Goal: Information Seeking & Learning: Check status

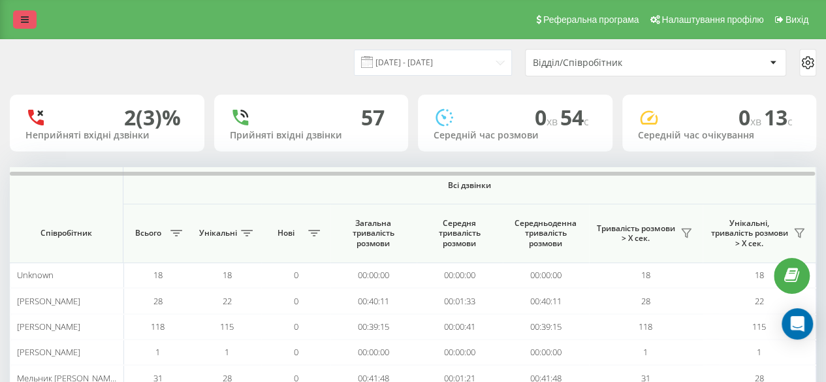
click at [28, 22] on icon at bounding box center [25, 19] width 8 height 9
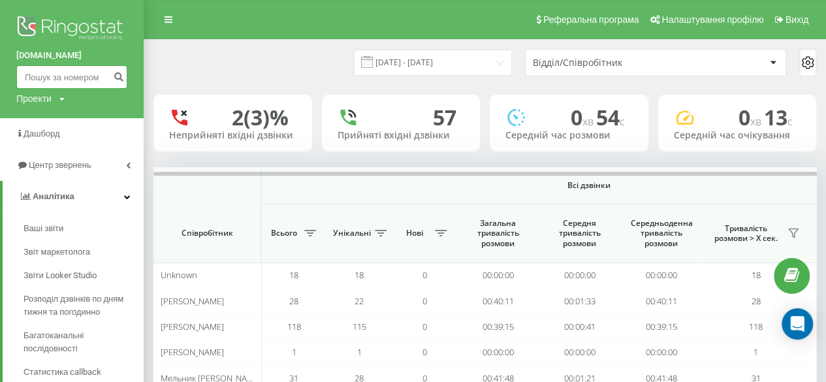
click at [30, 75] on input at bounding box center [71, 76] width 111 height 23
paste input "380974000741"
type input "380974000741"
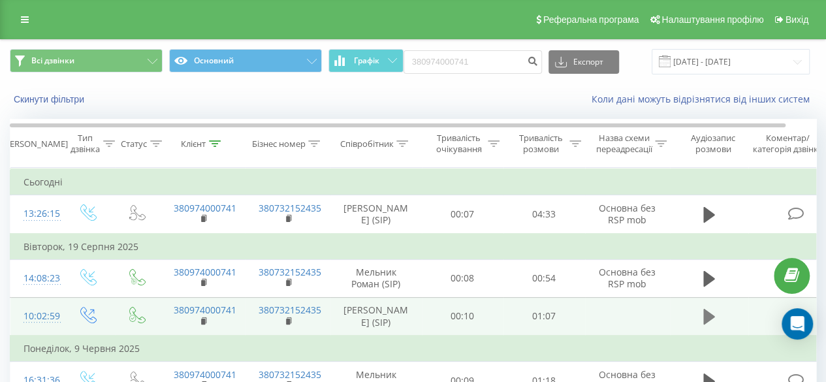
click at [706, 316] on icon at bounding box center [709, 317] width 12 height 16
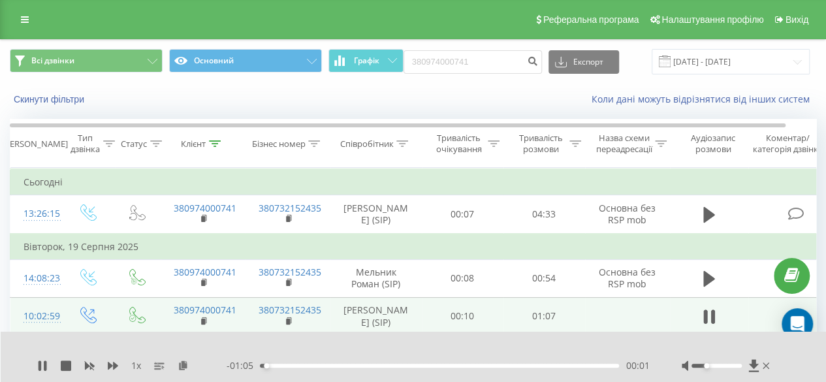
drag, startPoint x: 713, startPoint y: 366, endPoint x: 708, endPoint y: 369, distance: 6.7
click at [708, 369] on div at bounding box center [726, 365] width 91 height 13
drag, startPoint x: 713, startPoint y: 367, endPoint x: 720, endPoint y: 364, distance: 7.9
click at [720, 364] on div at bounding box center [726, 365] width 91 height 13
drag, startPoint x: 706, startPoint y: 366, endPoint x: 740, endPoint y: 362, distance: 34.1
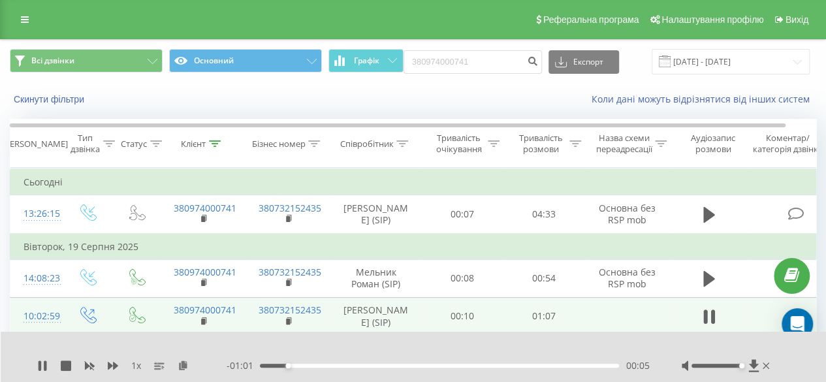
click at [740, 362] on div at bounding box center [726, 365] width 91 height 13
drag, startPoint x: 740, startPoint y: 367, endPoint x: 715, endPoint y: 369, distance: 24.9
click at [715, 369] on div at bounding box center [726, 365] width 91 height 13
click at [132, 367] on span "1 x" at bounding box center [136, 365] width 10 height 13
click at [136, 366] on span "1 x" at bounding box center [136, 365] width 10 height 13
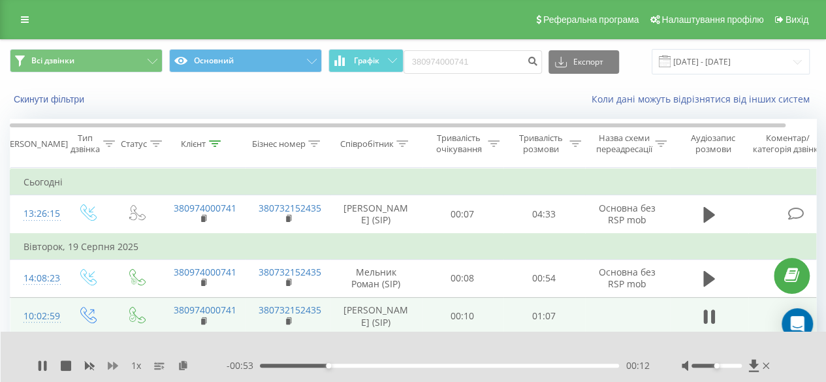
click at [115, 366] on icon at bounding box center [113, 366] width 10 height 8
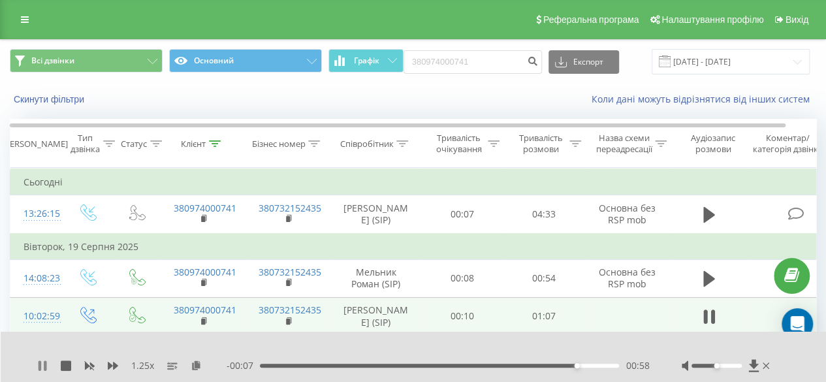
click at [46, 369] on icon at bounding box center [45, 365] width 3 height 10
click at [17, 26] on link at bounding box center [24, 19] width 23 height 18
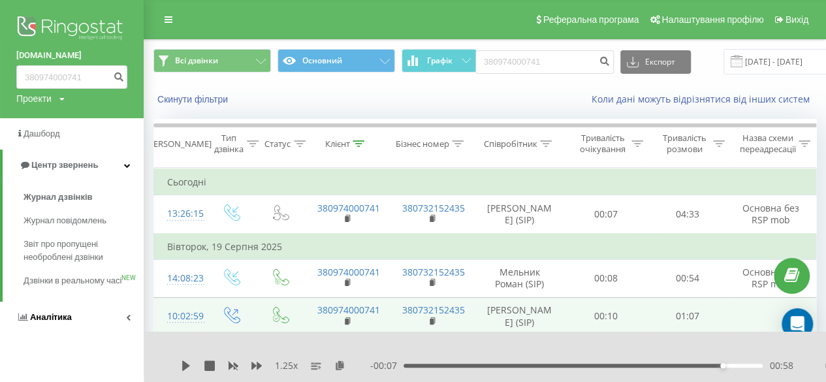
click at [131, 333] on link "Аналiтика" at bounding box center [72, 317] width 144 height 31
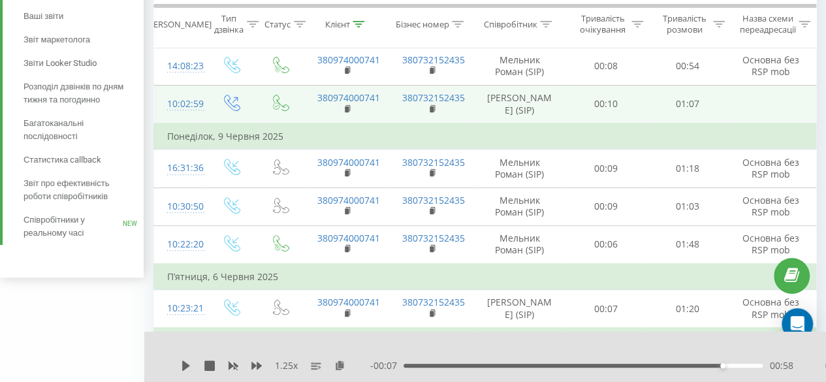
scroll to position [217, 0]
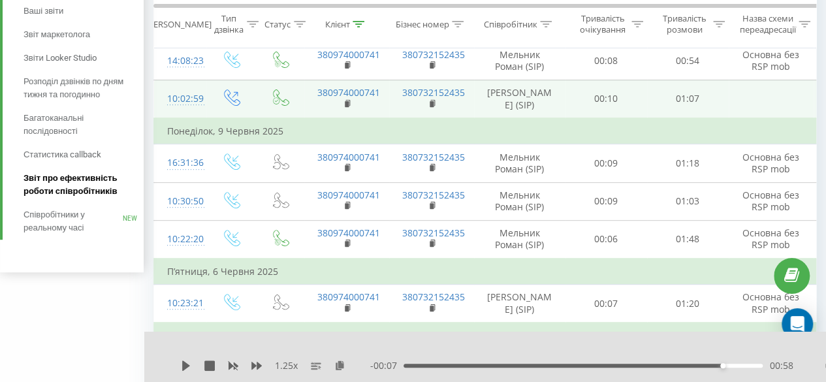
click at [54, 177] on span "Звіт про ефективність роботи співробітників" at bounding box center [80, 185] width 114 height 26
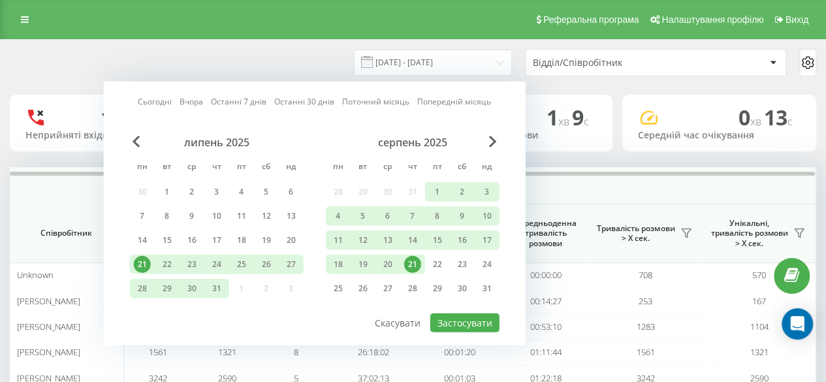
drag, startPoint x: 170, startPoint y: 95, endPoint x: 172, endPoint y: 114, distance: 18.4
click at [168, 96] on link "Сьогодні" at bounding box center [155, 101] width 34 height 12
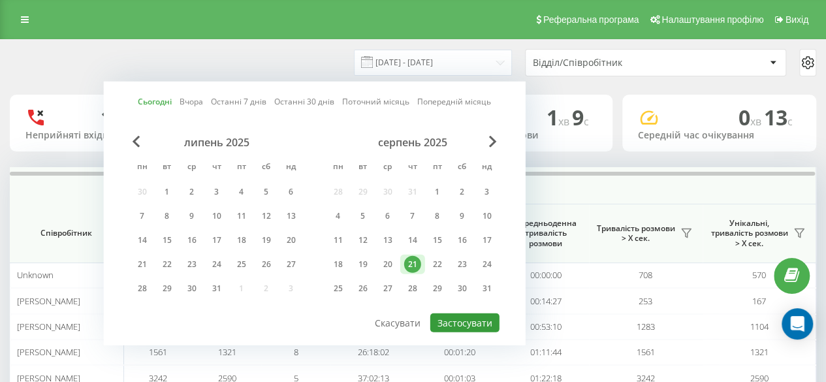
click at [462, 318] on button "Застосувати" at bounding box center [464, 322] width 69 height 19
type input "[DATE] - [DATE]"
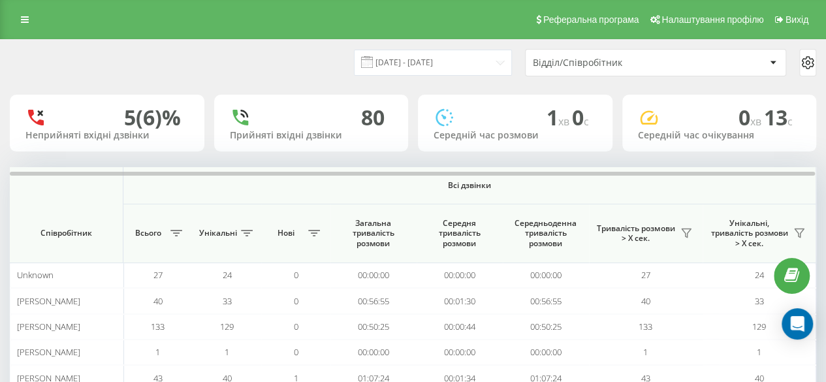
click at [39, 19] on div "Реферальна програма Налаштування профілю Вихід" at bounding box center [413, 19] width 826 height 39
click at [25, 22] on icon at bounding box center [25, 19] width 8 height 9
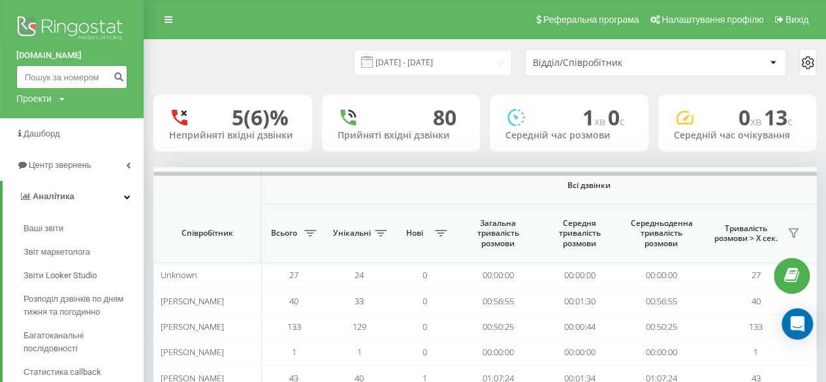
click at [72, 82] on input at bounding box center [71, 76] width 111 height 23
paste input "380972682629"
type input "380972682629"
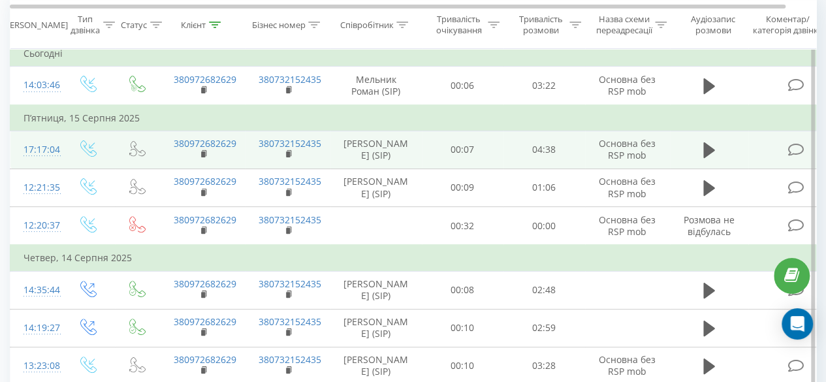
scroll to position [80, 0]
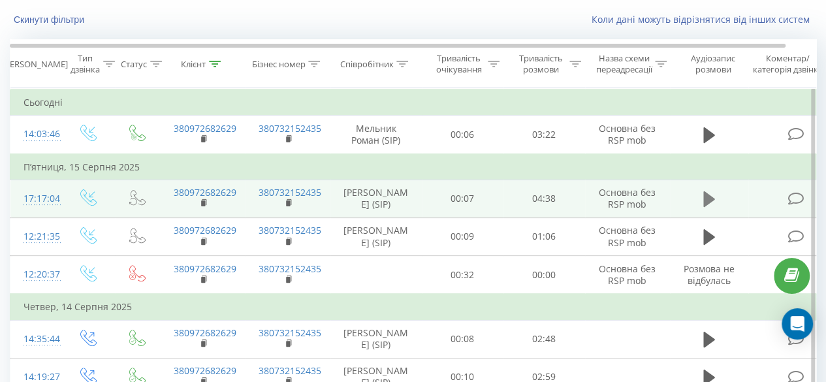
click at [714, 200] on icon at bounding box center [709, 199] width 12 height 18
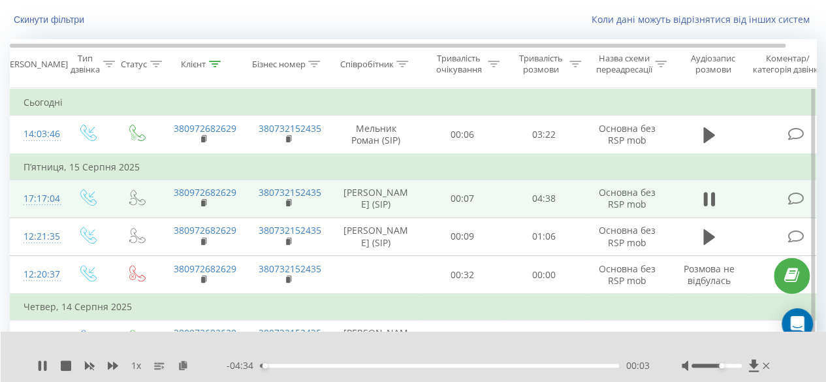
drag, startPoint x: 722, startPoint y: 366, endPoint x: 745, endPoint y: 372, distance: 24.2
click at [760, 369] on div at bounding box center [726, 365] width 91 height 13
click at [145, 366] on div "1 x" at bounding box center [131, 365] width 189 height 13
click at [131, 366] on span "1 x" at bounding box center [136, 365] width 10 height 13
click at [109, 367] on icon at bounding box center [113, 366] width 10 height 8
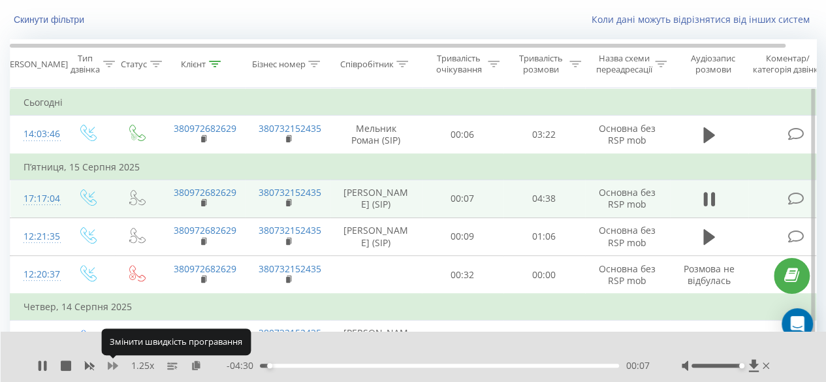
click at [109, 367] on icon at bounding box center [113, 366] width 10 height 8
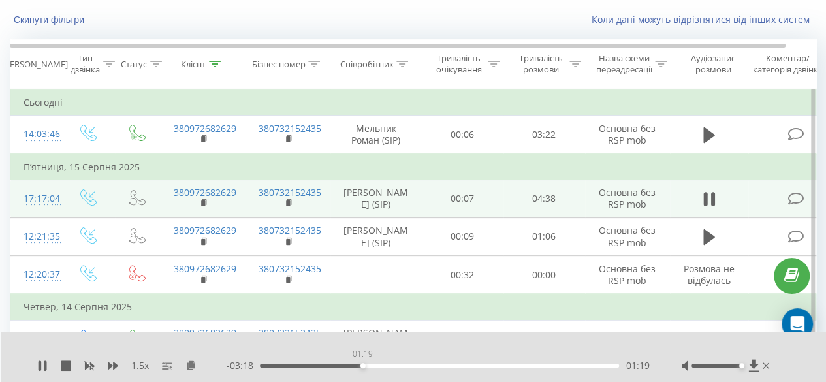
click at [362, 364] on div "01:19" at bounding box center [439, 366] width 359 height 4
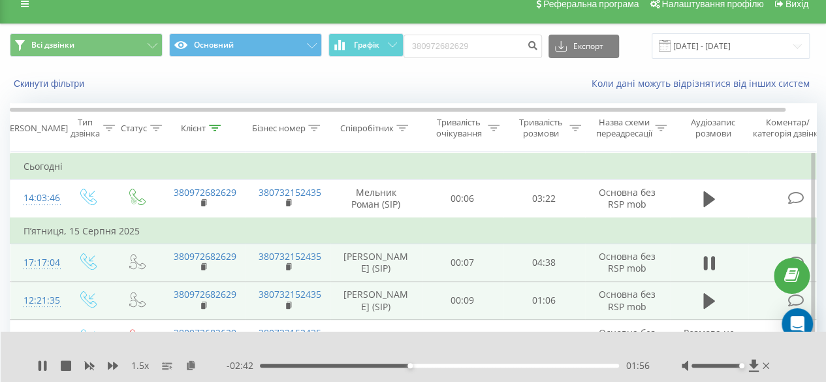
scroll to position [0, 0]
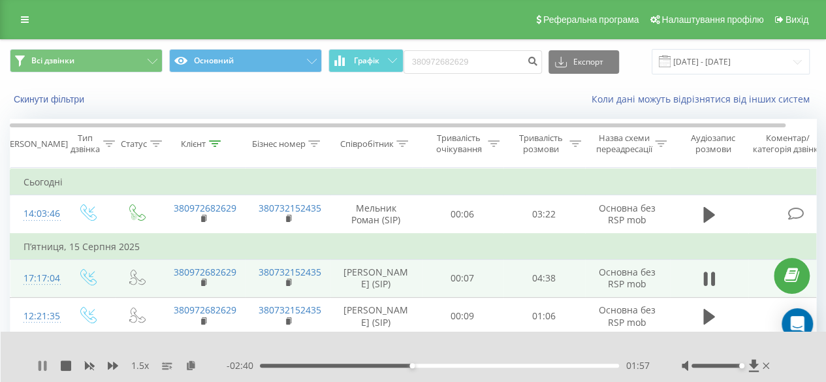
drag, startPoint x: 40, startPoint y: 367, endPoint x: 59, endPoint y: 352, distance: 24.6
click at [41, 367] on icon at bounding box center [42, 365] width 10 height 10
click at [43, 367] on icon at bounding box center [43, 365] width 8 height 10
click at [432, 361] on div "- 02:13 02:24 02:24" at bounding box center [437, 365] width 422 height 13
click at [431, 364] on div "02:25" at bounding box center [439, 366] width 359 height 4
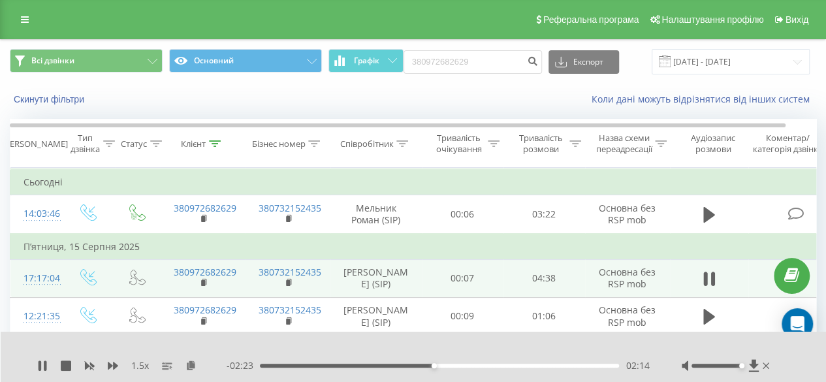
click at [424, 367] on div "02:14" at bounding box center [439, 366] width 359 height 4
click at [402, 367] on div "02:08" at bounding box center [439, 366] width 359 height 4
click at [38, 367] on icon at bounding box center [42, 365] width 10 height 10
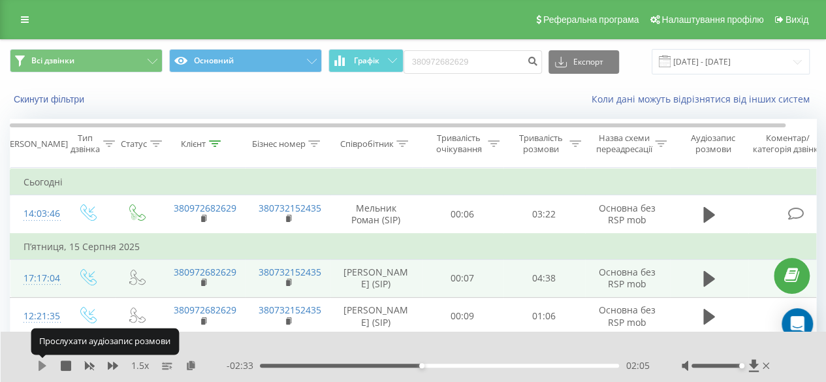
click at [42, 370] on icon at bounding box center [42, 365] width 10 height 10
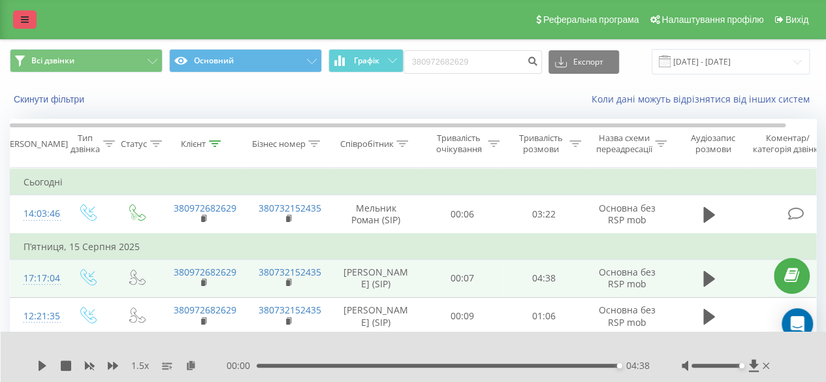
click at [16, 18] on link at bounding box center [24, 19] width 23 height 18
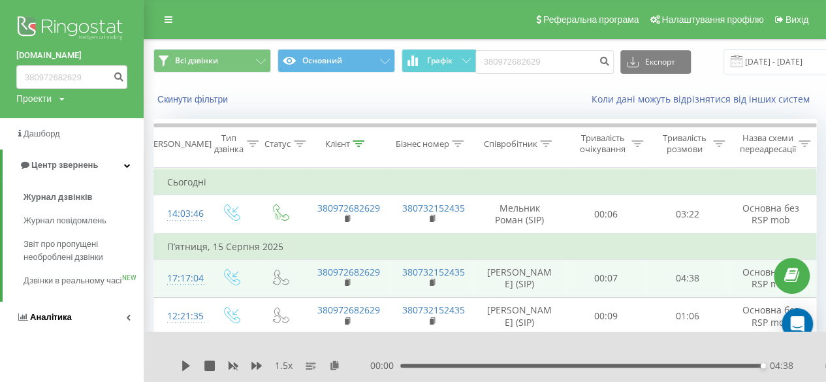
click at [129, 333] on link "Аналiтика" at bounding box center [72, 317] width 144 height 31
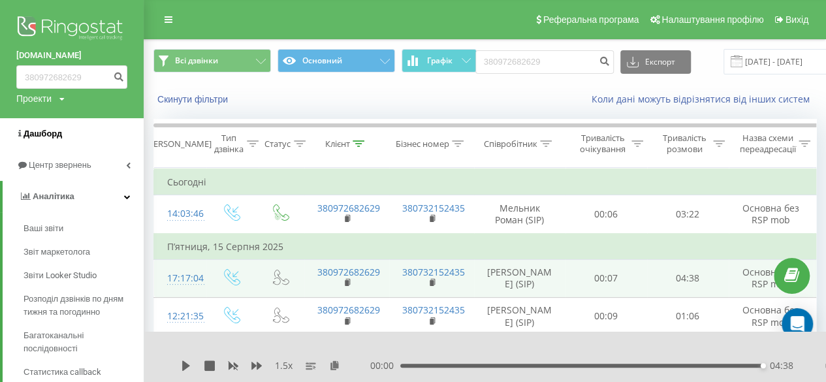
click at [75, 131] on link "Дашборд" at bounding box center [72, 133] width 144 height 31
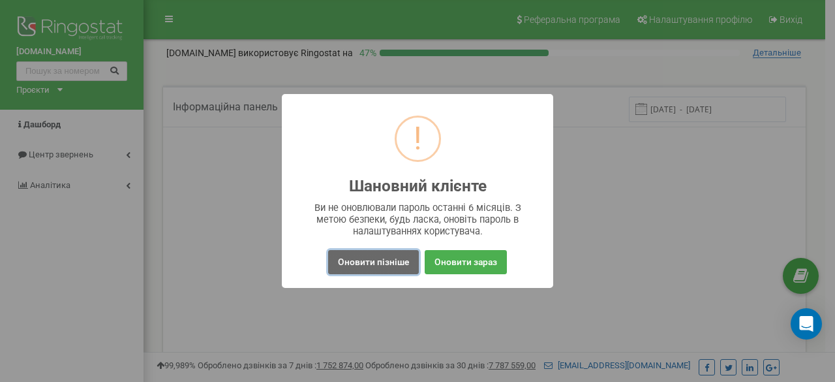
click at [395, 260] on button "Оновити пізніше" at bounding box center [373, 262] width 91 height 24
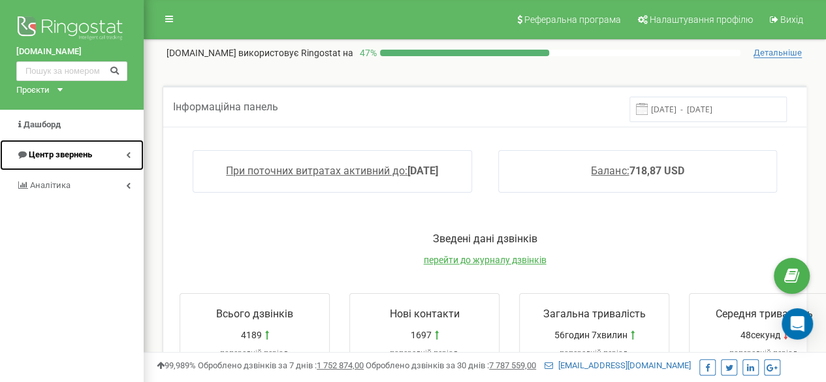
click at [125, 152] on link "Центр звернень" at bounding box center [72, 155] width 144 height 31
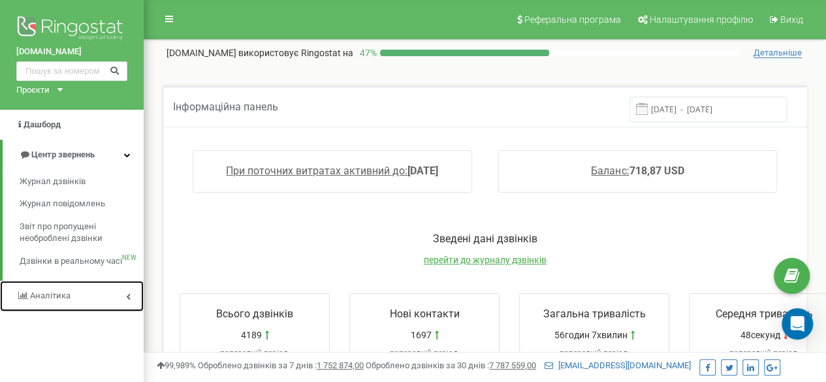
click at [133, 290] on link "Аналiтика" at bounding box center [72, 296] width 144 height 31
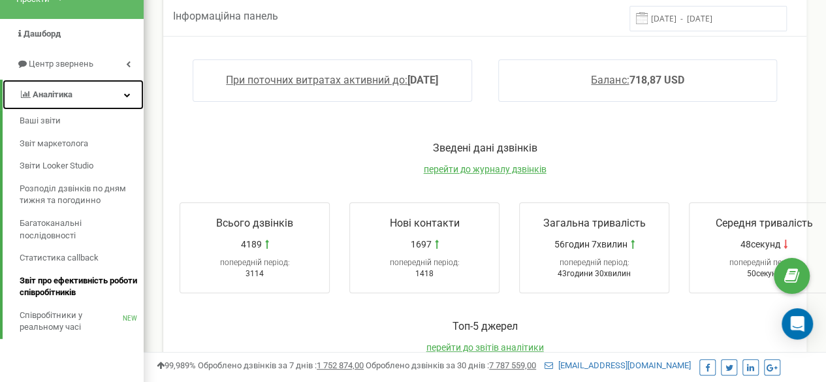
scroll to position [108, 0]
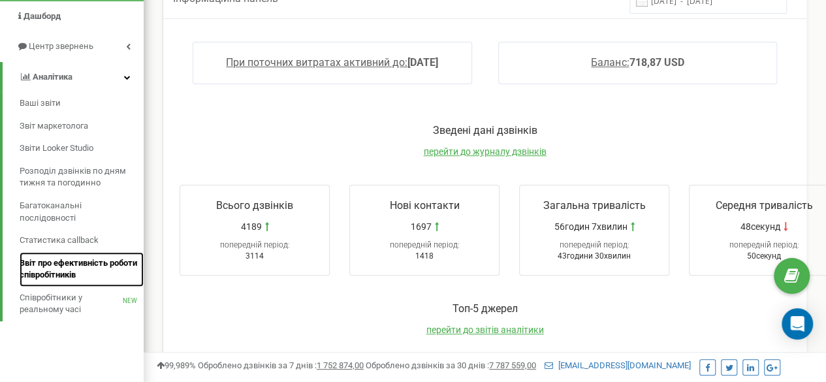
click at [86, 263] on span "Звіт про ефективність роботи співробітників" at bounding box center [78, 269] width 117 height 24
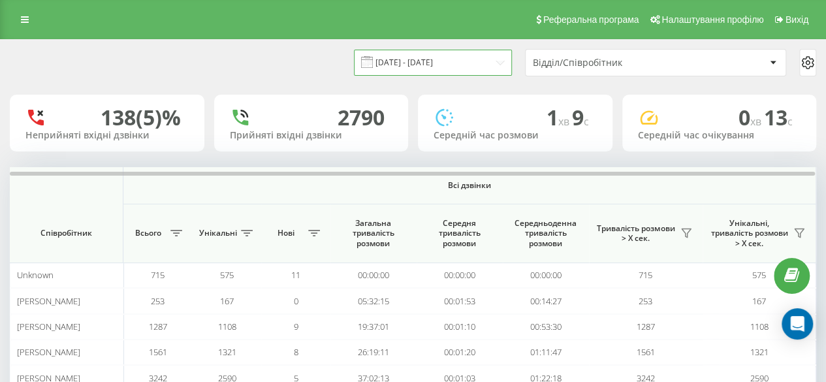
drag, startPoint x: 424, startPoint y: 63, endPoint x: 413, endPoint y: 70, distance: 12.9
click at [423, 63] on input "[DATE] - [DATE]" at bounding box center [433, 62] width 158 height 25
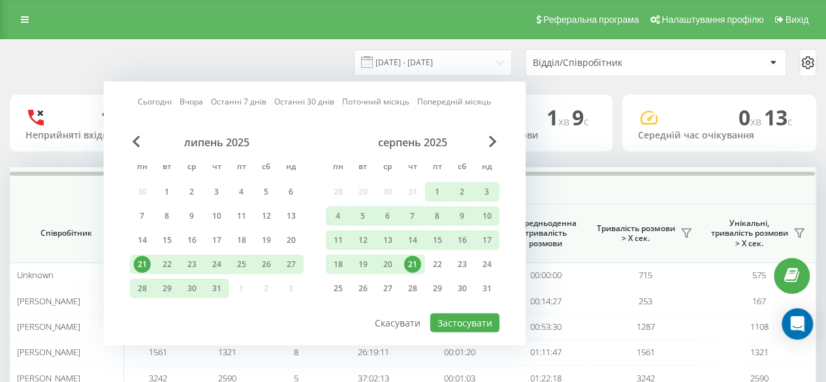
click at [146, 100] on link "Сьогодні" at bounding box center [155, 101] width 34 height 12
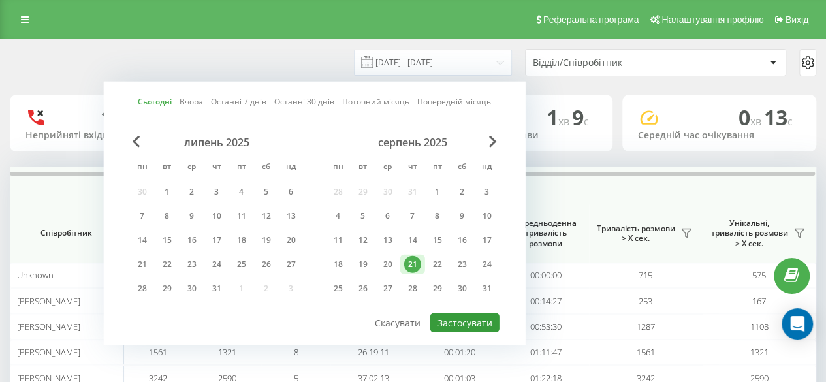
click at [479, 320] on button "Застосувати" at bounding box center [464, 322] width 69 height 19
type input "21.08.2025 - 21.08.2025"
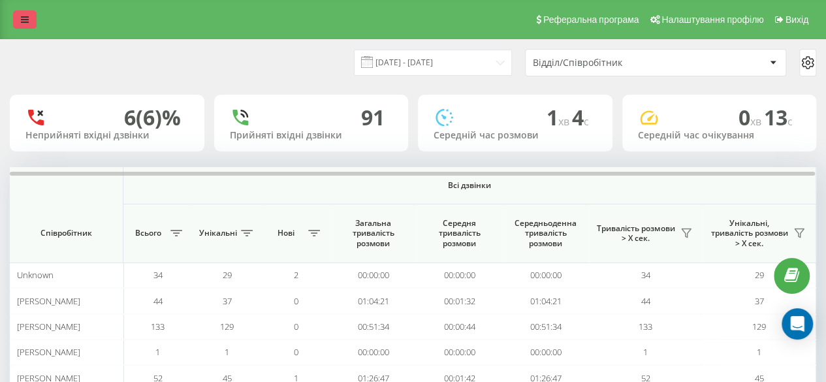
click at [23, 23] on icon at bounding box center [25, 19] width 8 height 9
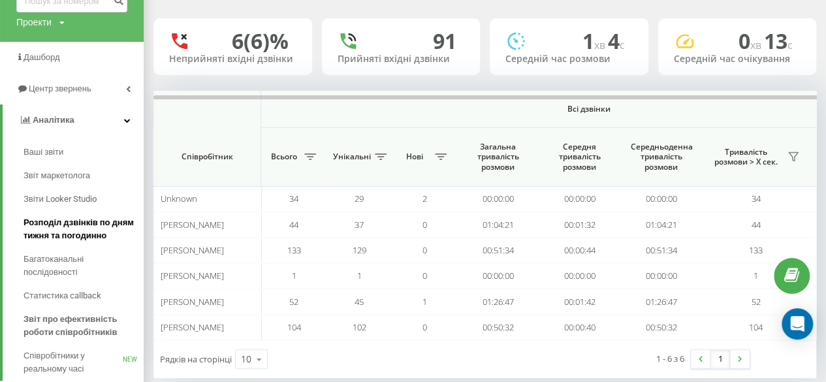
scroll to position [108, 0]
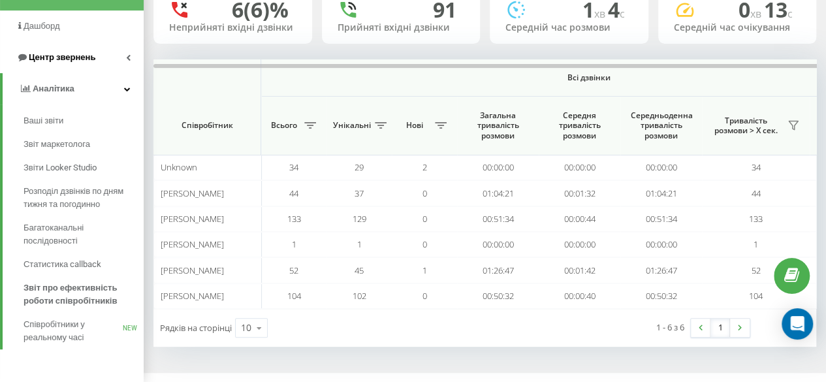
click at [136, 62] on link "Центр звернень" at bounding box center [72, 57] width 144 height 31
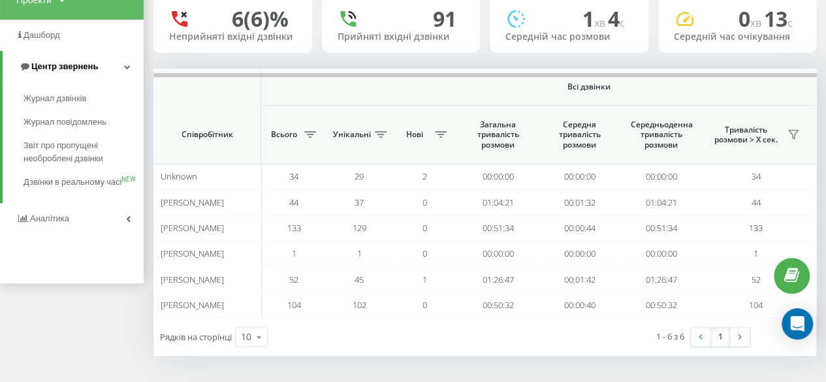
scroll to position [95, 0]
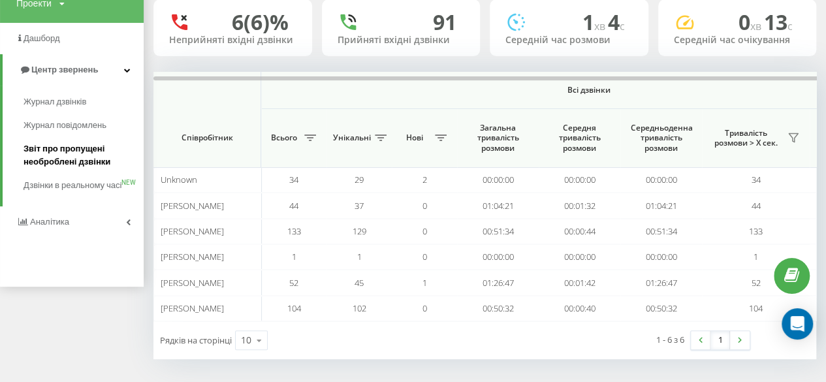
click at [64, 163] on span "Звіт про пропущені необроблені дзвінки" at bounding box center [80, 155] width 114 height 26
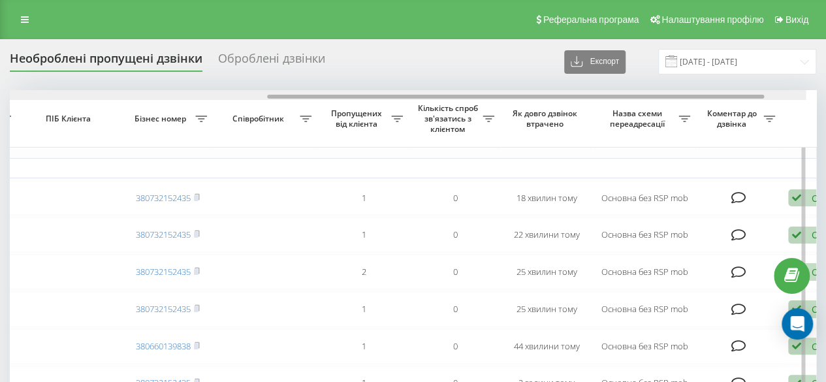
scroll to position [0, 432]
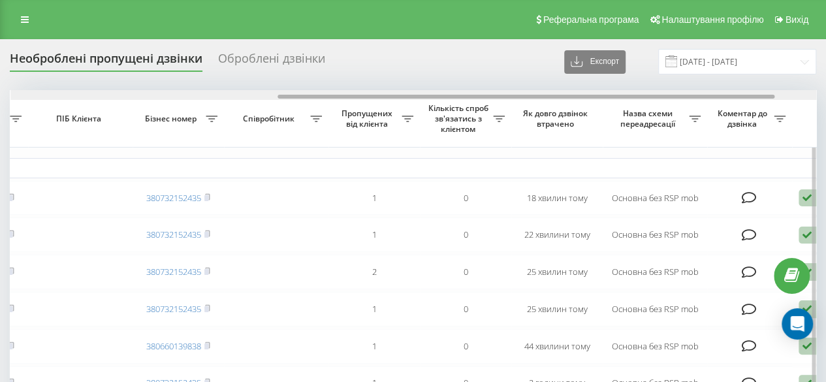
drag, startPoint x: 159, startPoint y: 97, endPoint x: 426, endPoint y: 113, distance: 267.5
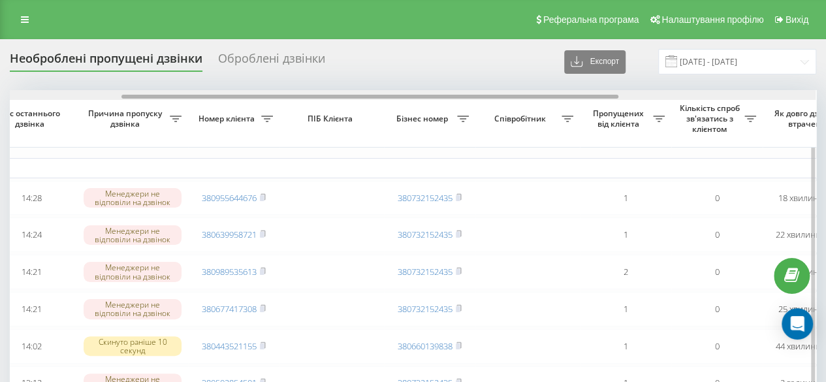
scroll to position [0, 186]
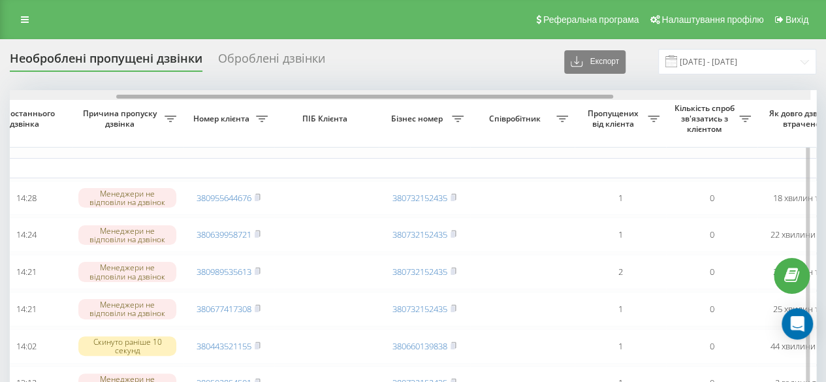
drag, startPoint x: 289, startPoint y: 96, endPoint x: 136, endPoint y: 91, distance: 152.2
click at [136, 91] on div at bounding box center [407, 95] width 805 height 10
